Goal: Task Accomplishment & Management: Use online tool/utility

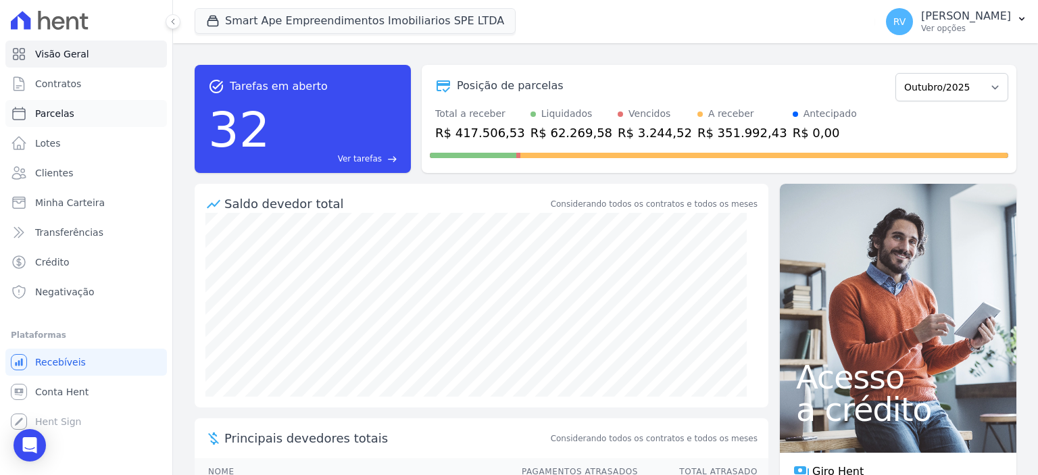
click at [90, 109] on link "Parcelas" at bounding box center [86, 113] width 162 height 27
select select
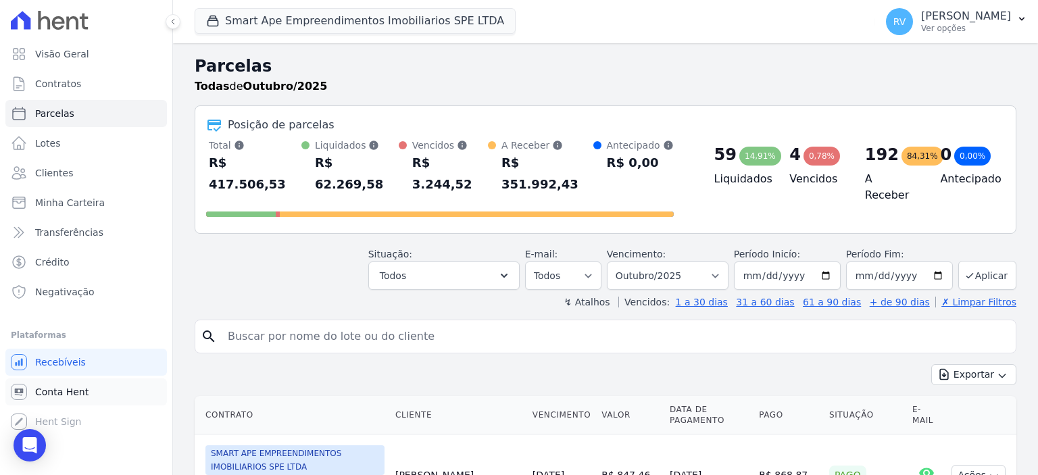
click at [91, 395] on link "Conta Hent" at bounding box center [86, 392] width 162 height 27
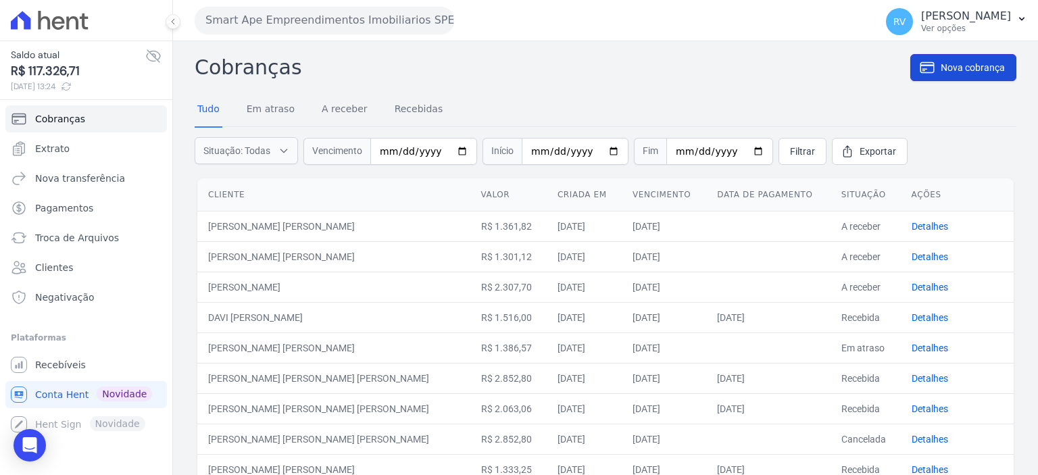
click at [957, 54] on link "Nova cobrança" at bounding box center [964, 67] width 106 height 27
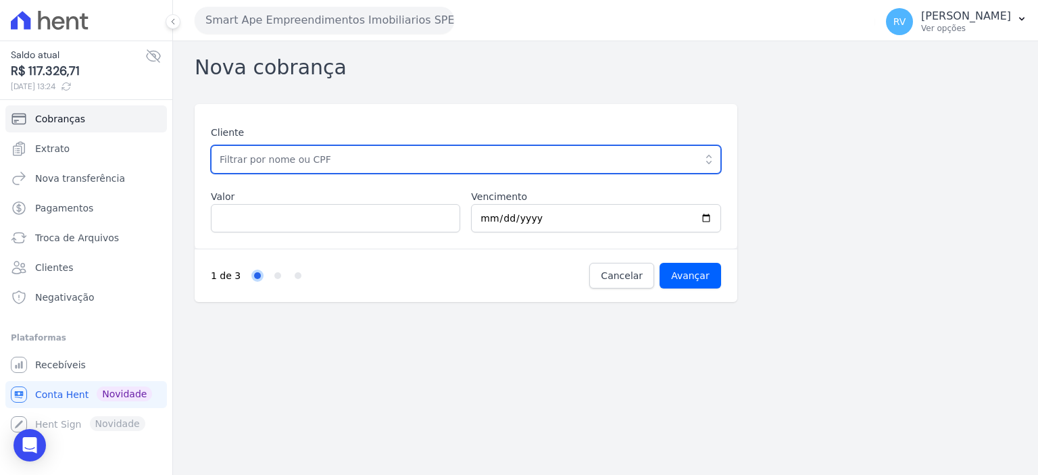
click at [311, 151] on input "text" at bounding box center [466, 159] width 510 height 28
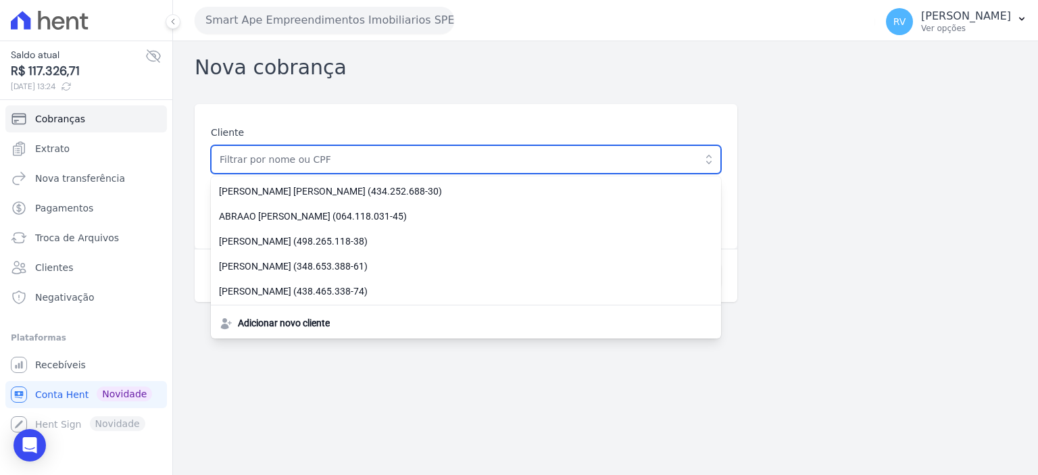
paste input "[PERSON_NAME] [PERSON_NAME]"
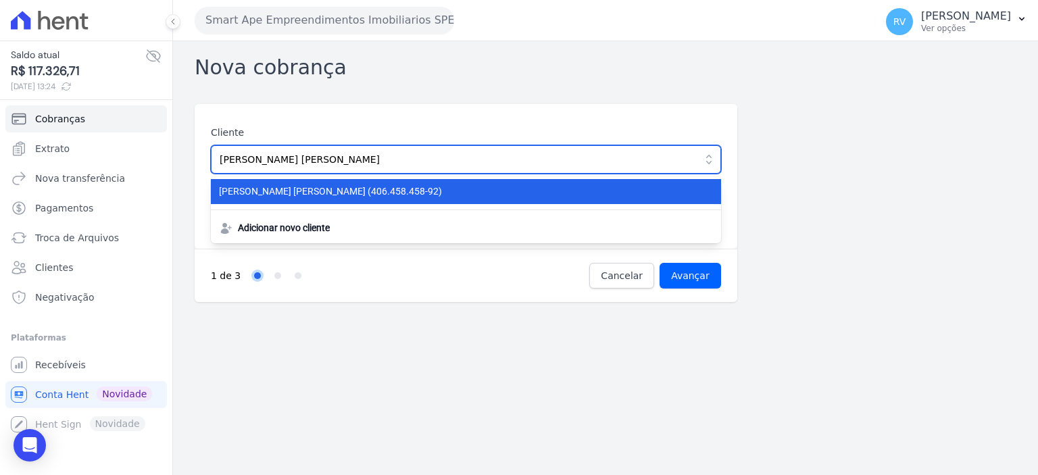
type input "[PERSON_NAME] [PERSON_NAME]"
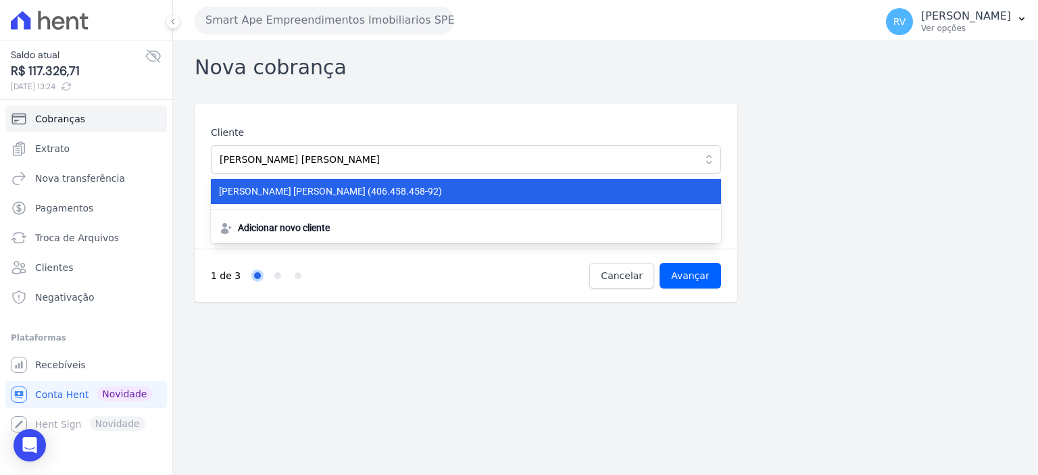
click at [405, 193] on span "GABRIEL RODRIGUES WOLF (406.458.458-92)" at bounding box center [458, 192] width 478 height 14
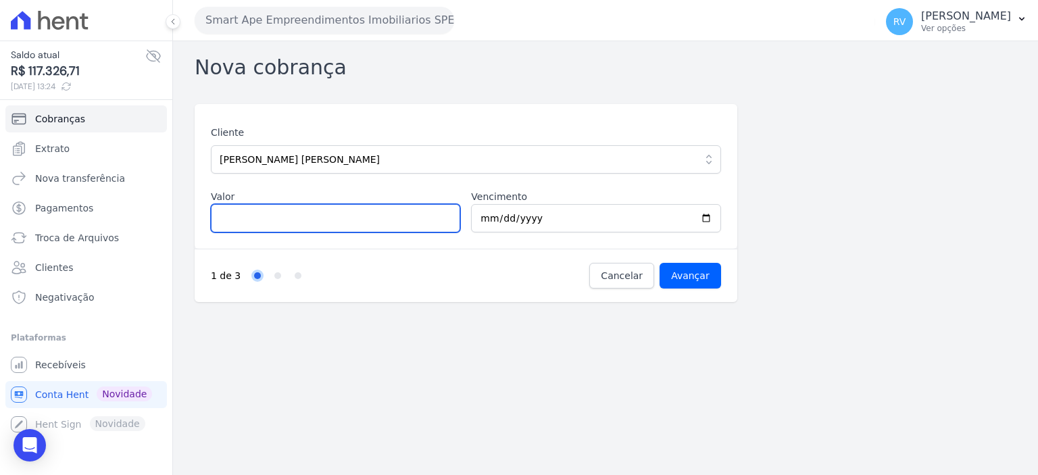
click at [316, 216] on input "Valor" at bounding box center [335, 218] width 249 height 28
type input "747.89"
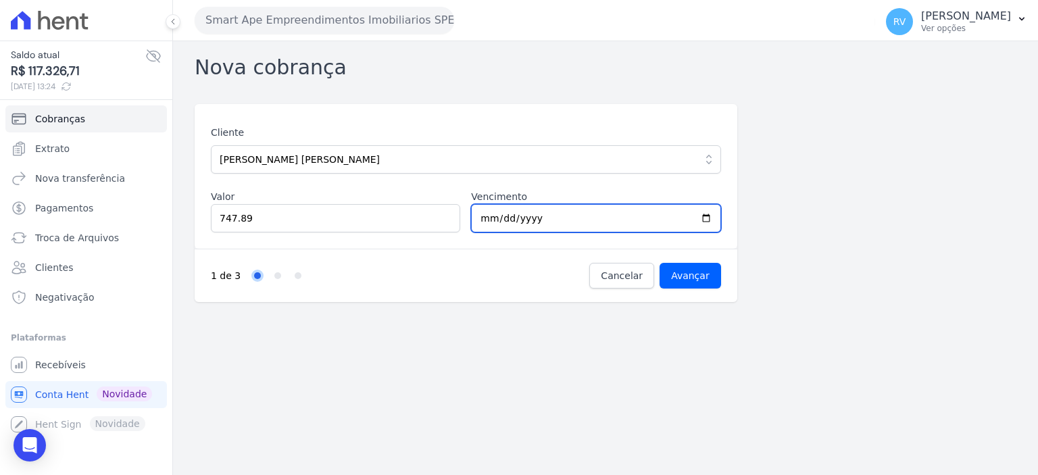
click at [704, 218] on input "2025-10-07" at bounding box center [595, 218] width 249 height 28
type input "2025-10-20"
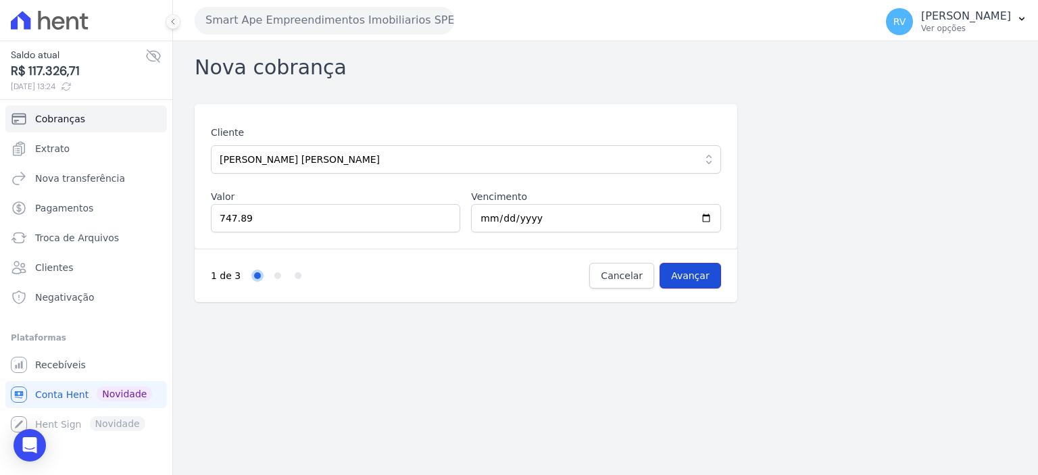
click at [700, 263] on input "Avançar" at bounding box center [691, 276] width 62 height 26
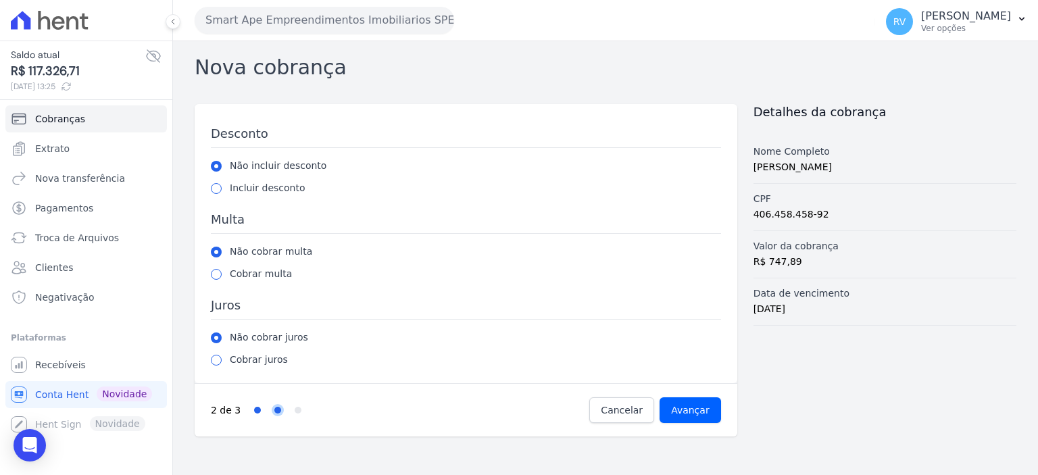
click at [262, 187] on label "Incluir desconto" at bounding box center [268, 188] width 76 height 14
click at [218, 189] on input "radio" at bounding box center [216, 188] width 11 height 11
radio input "true"
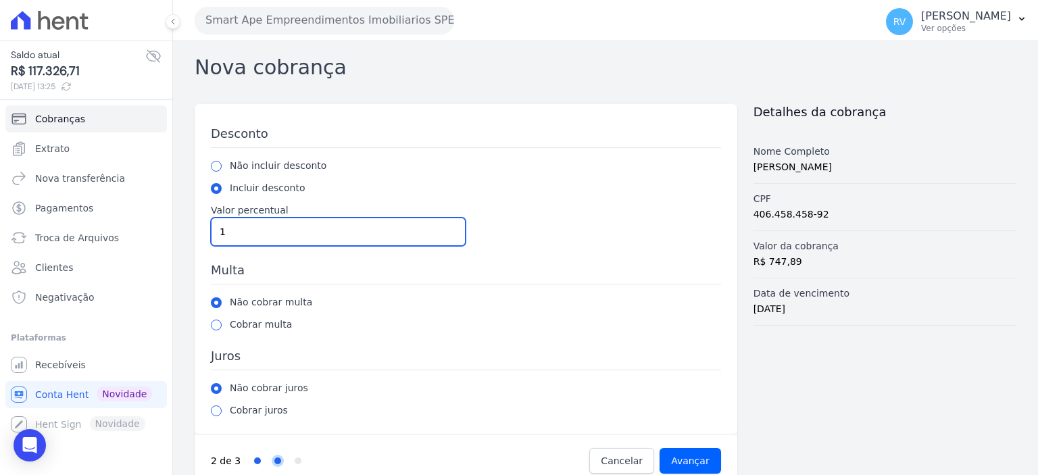
click at [450, 231] on input "1" at bounding box center [338, 232] width 255 height 28
type input "0"
click at [449, 237] on input "0" at bounding box center [338, 232] width 255 height 28
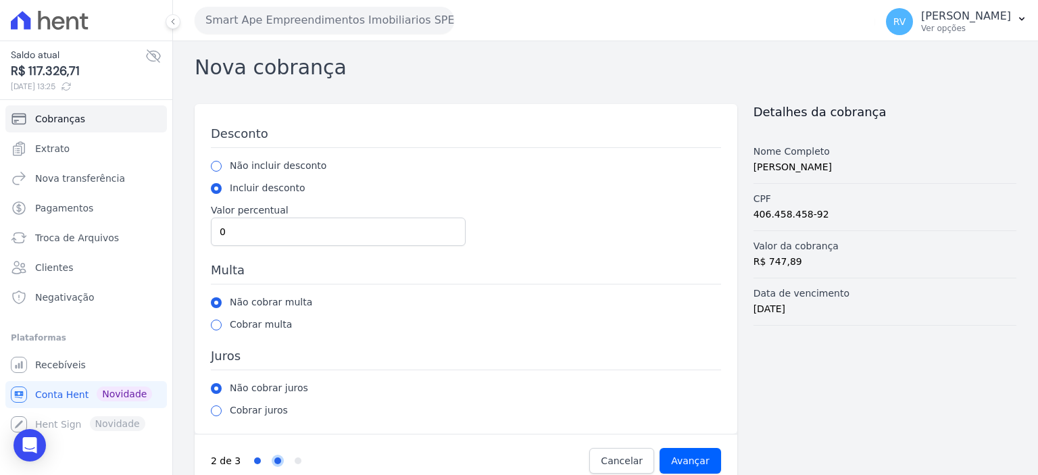
click at [295, 164] on label "Não incluir desconto" at bounding box center [278, 166] width 97 height 14
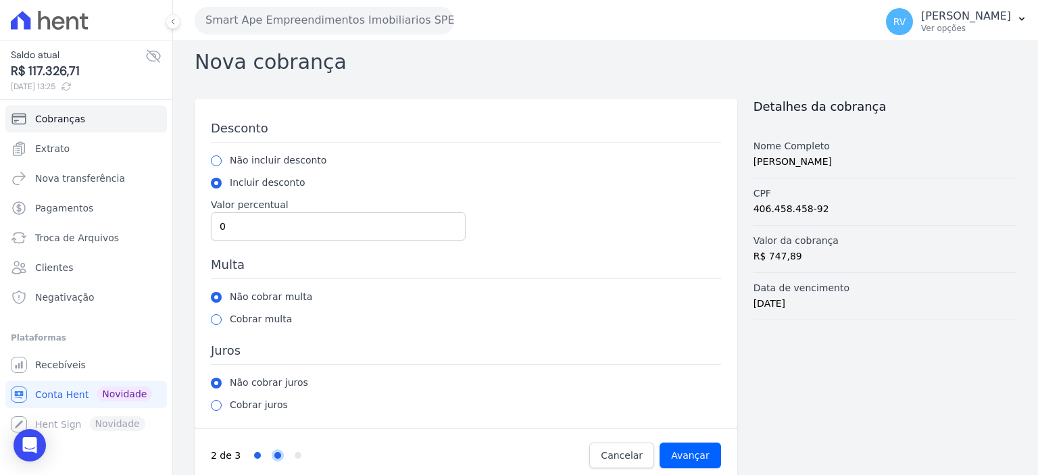
scroll to position [22, 0]
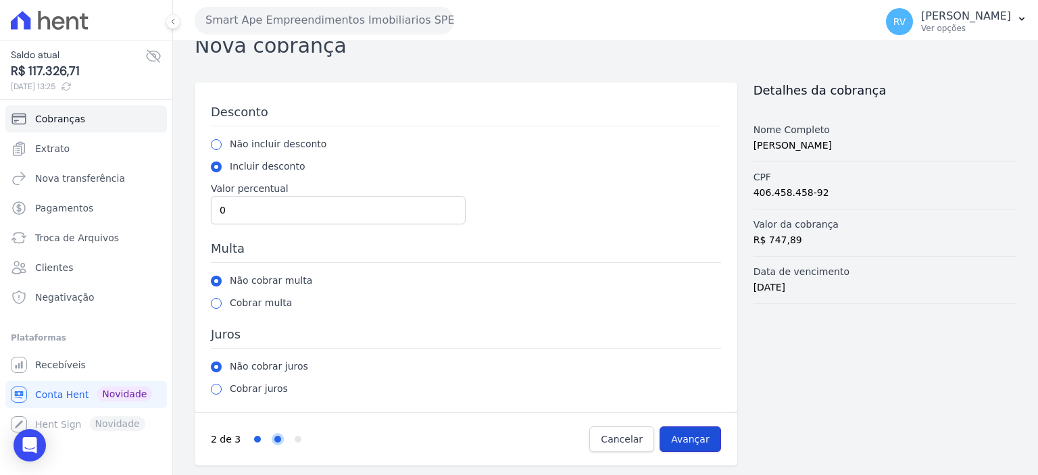
click at [684, 441] on input "Avançar" at bounding box center [691, 440] width 62 height 26
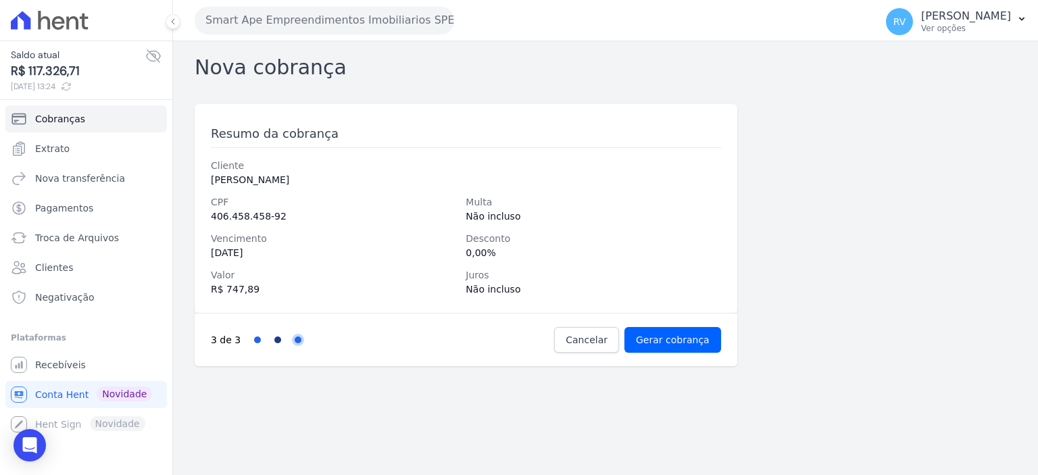
click at [274, 337] on link "Step 2" at bounding box center [277, 340] width 7 height 7
click at [277, 341] on li "Step 2" at bounding box center [277, 340] width 7 height 7
click at [275, 341] on link "Step 2" at bounding box center [277, 340] width 7 height 7
click at [592, 347] on link "Cancelar" at bounding box center [586, 340] width 65 height 26
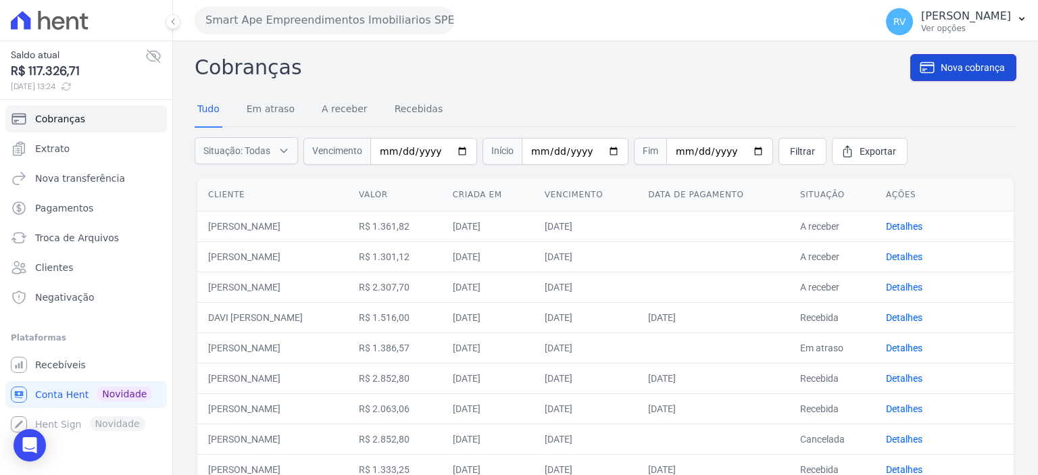
click at [965, 66] on span "Nova cobrança" at bounding box center [973, 68] width 64 height 14
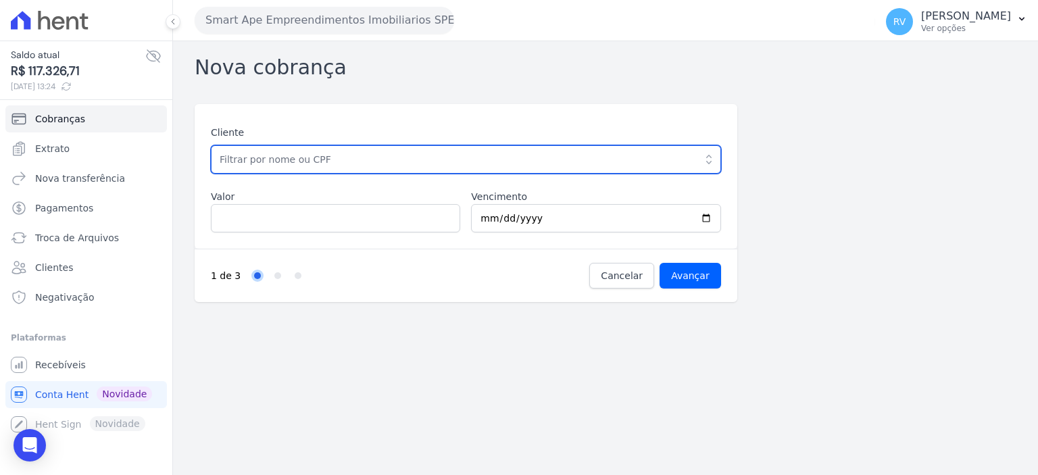
click at [304, 156] on input "text" at bounding box center [466, 159] width 510 height 28
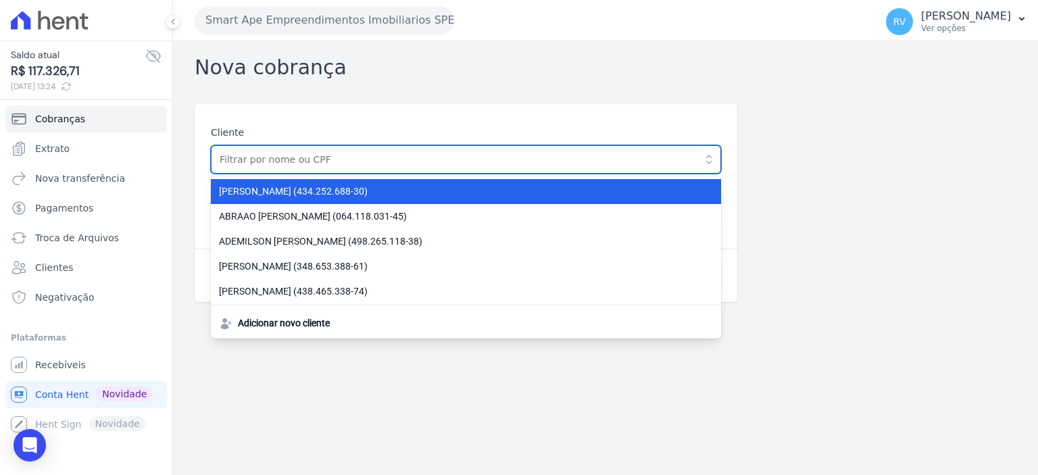
paste input "[PERSON_NAME]"
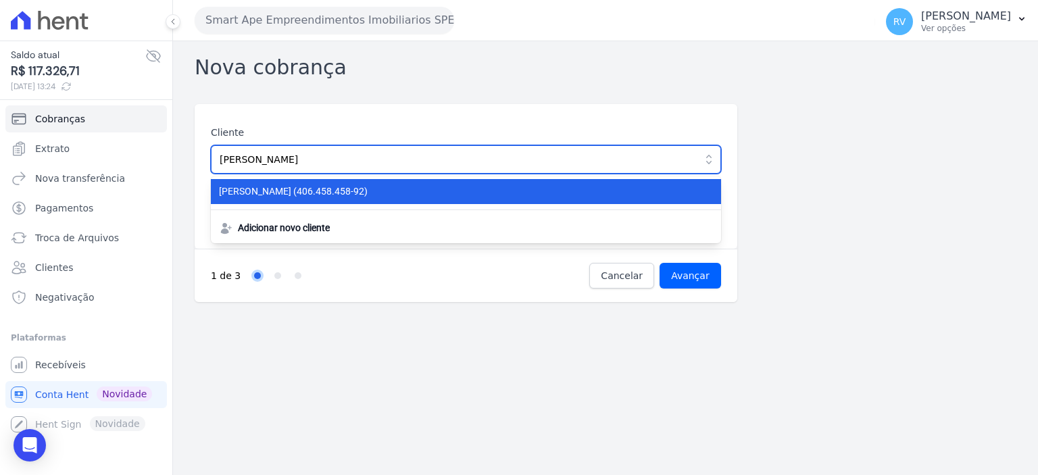
type input "[PERSON_NAME] [PERSON_NAME]"
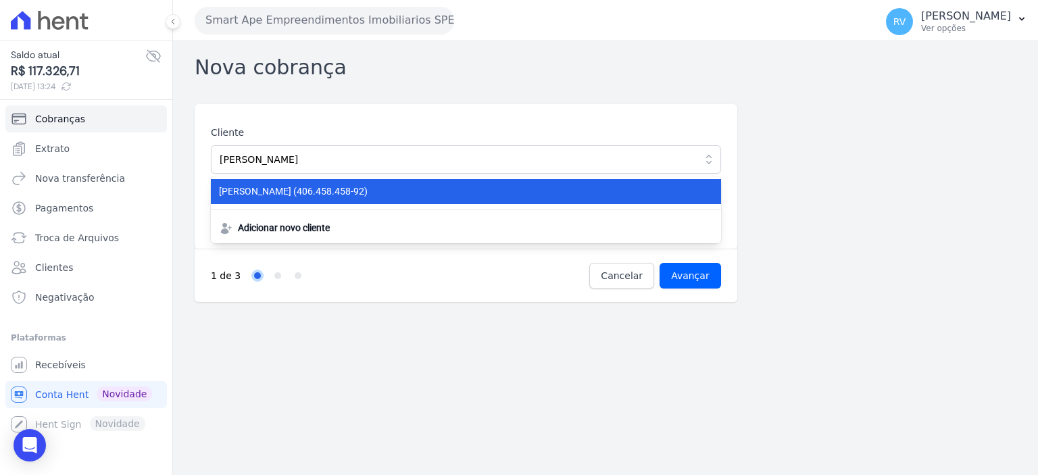
click at [479, 189] on span "[PERSON_NAME] [PERSON_NAME] (406.458.458-92)" at bounding box center [458, 192] width 478 height 14
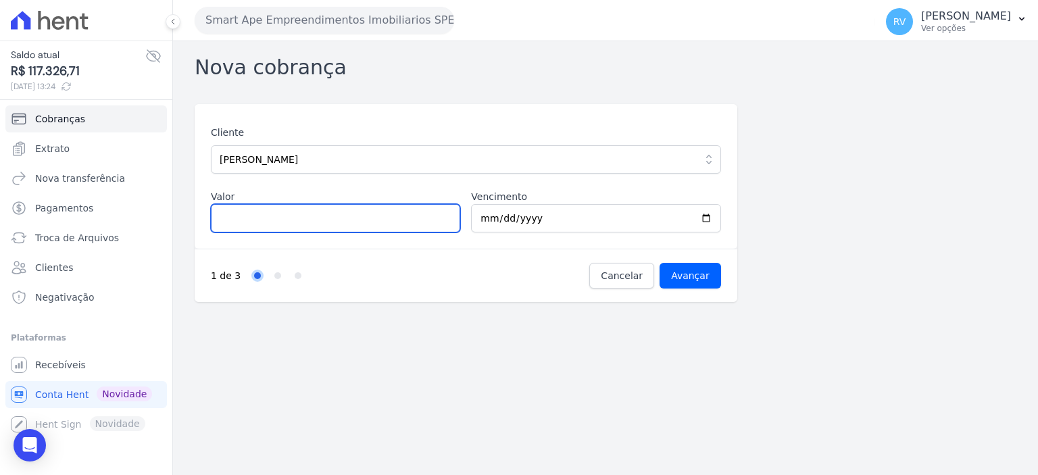
click at [243, 208] on input "Valor" at bounding box center [335, 218] width 249 height 28
paste input "747.89"
drag, startPoint x: 268, startPoint y: 216, endPoint x: 185, endPoint y: 214, distance: 83.9
click at [185, 214] on div "Nova cobrança Cliente GABRIEL RODRIGUES WOLF GABRIEL RODRIGUES WOLF (406.458.45…" at bounding box center [605, 258] width 865 height 434
paste input "4"
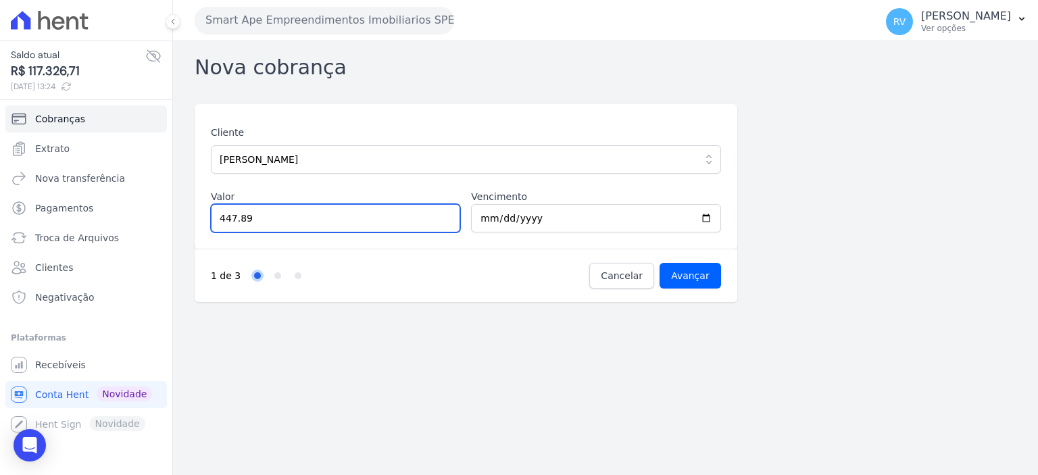
type input "447.89"
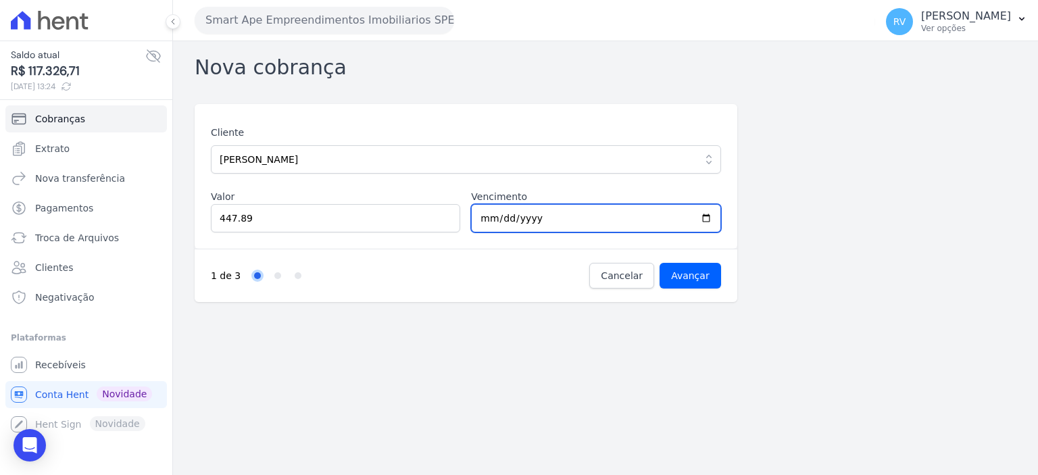
click at [705, 219] on input "[DATE]" at bounding box center [595, 218] width 249 height 28
type input "[DATE]"
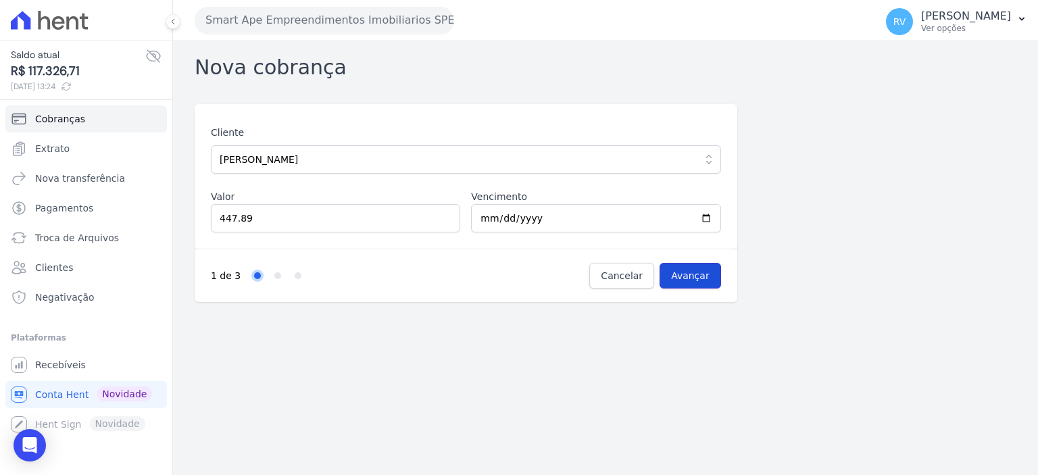
click at [709, 263] on input "Avançar" at bounding box center [691, 276] width 62 height 26
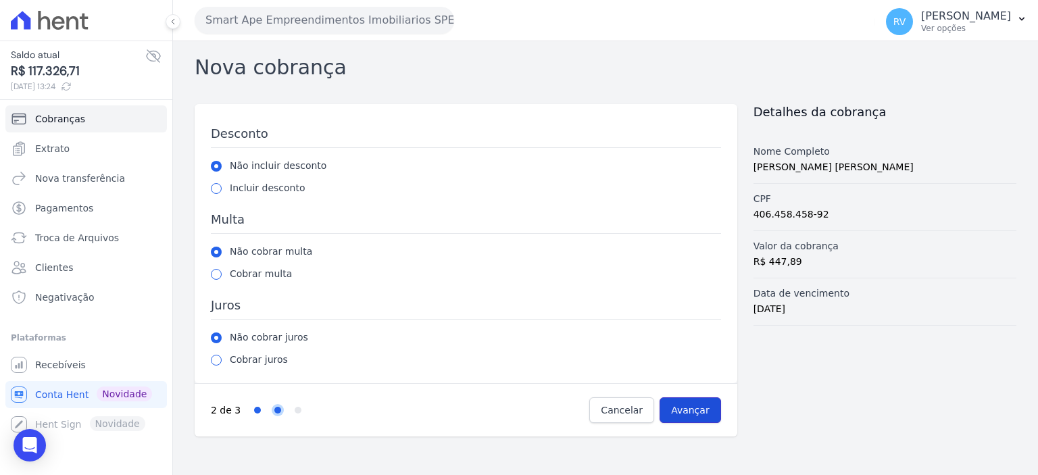
click at [698, 404] on input "Avançar" at bounding box center [691, 411] width 62 height 26
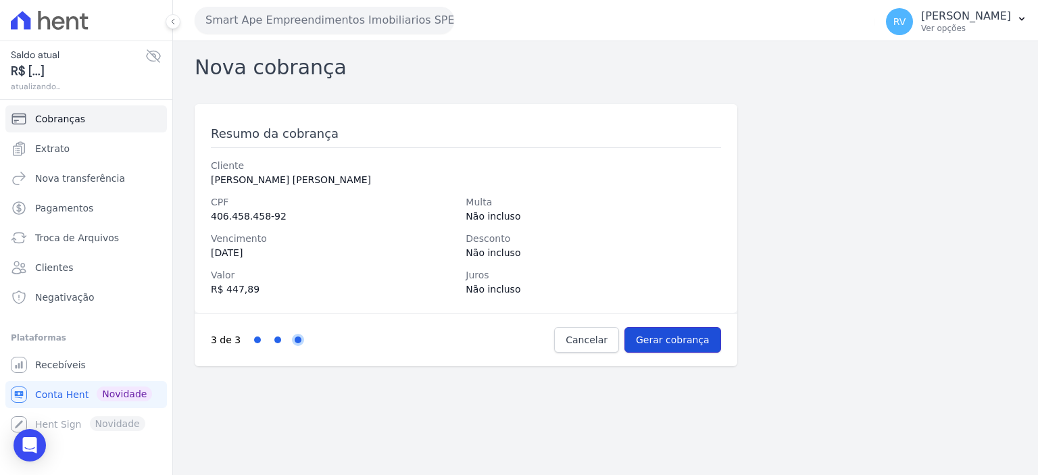
click at [703, 348] on input "Gerar cobrança" at bounding box center [673, 340] width 97 height 26
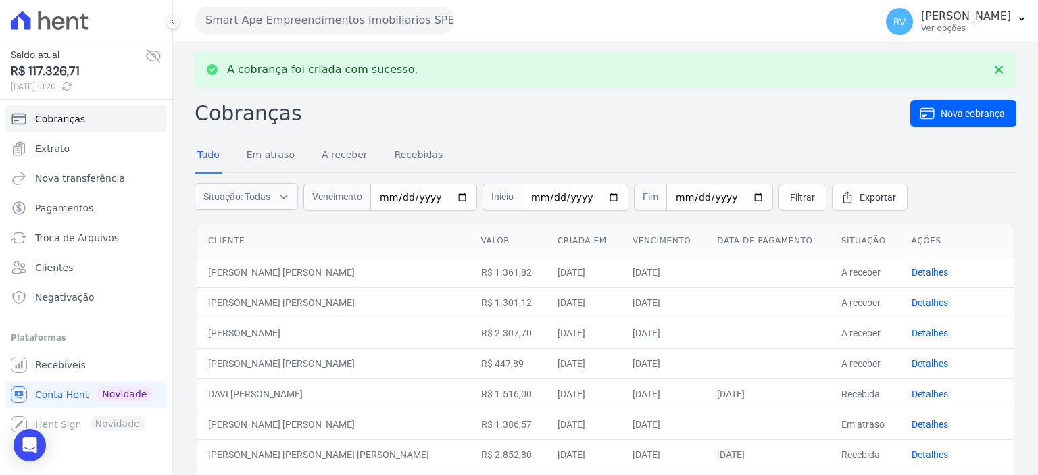
scroll to position [68, 0]
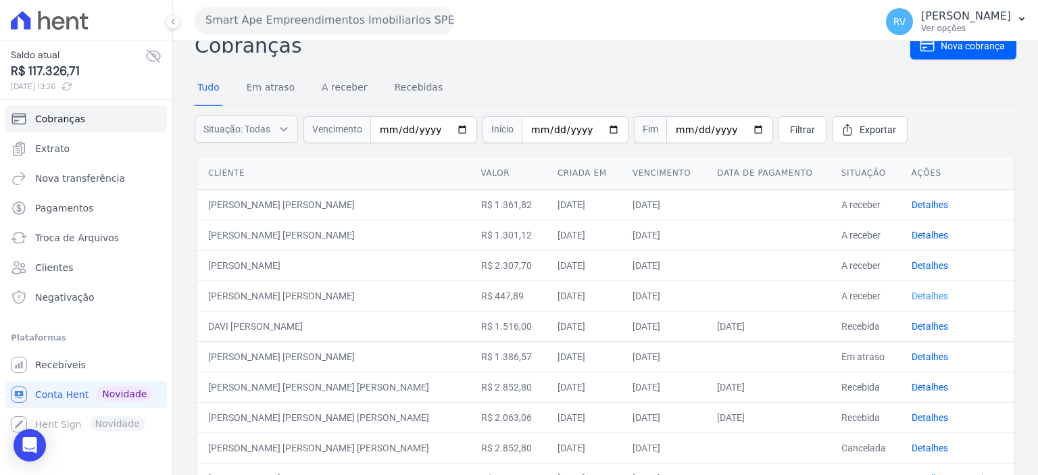
click at [920, 295] on link "Detalhes" at bounding box center [930, 296] width 37 height 11
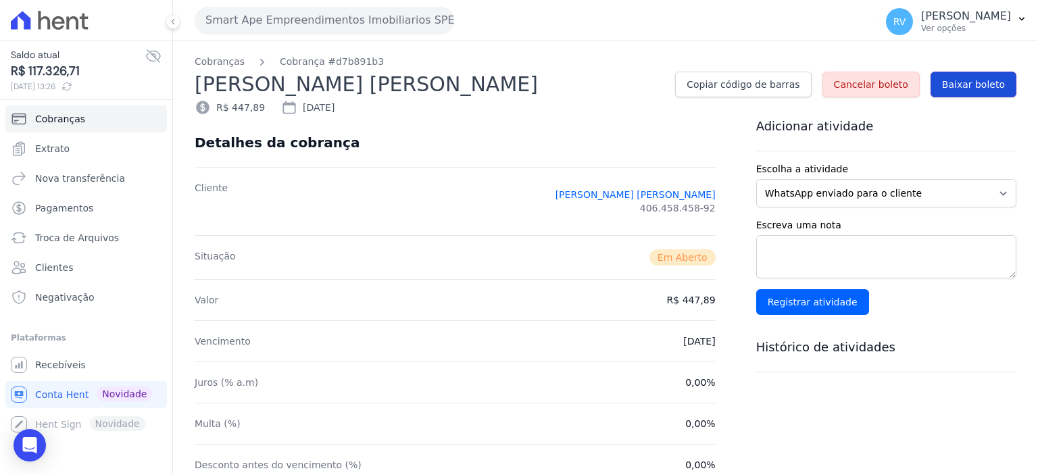
click at [947, 85] on span "Baixar boleto" at bounding box center [973, 85] width 63 height 14
